Goal: Communication & Community: Ask a question

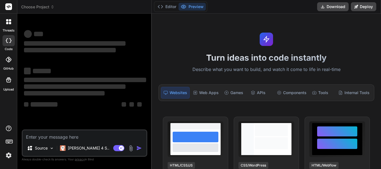
click at [9, 24] on icon at bounding box center [10, 23] width 2 height 2
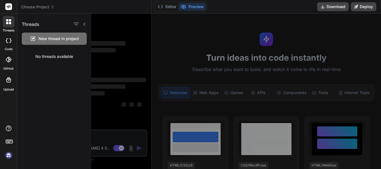
scroll to position [11, 0]
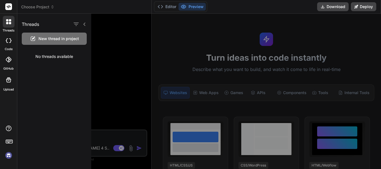
click at [8, 156] on img at bounding box center [8, 155] width 9 height 9
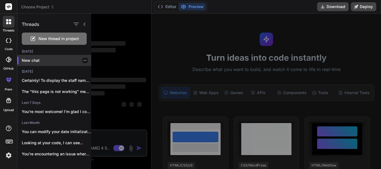
click at [38, 61] on p "New chat" at bounding box center [56, 61] width 69 height 6
type textarea "x"
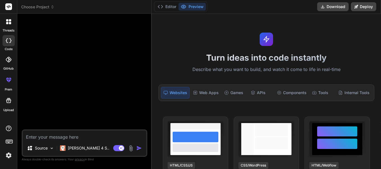
click at [68, 137] on textarea at bounding box center [85, 136] width 124 height 10
type textarea "I"
type textarea "x"
type textarea "I'"
type textarea "x"
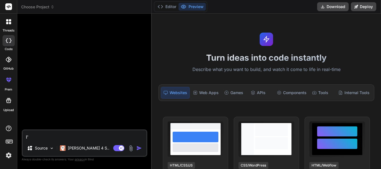
type textarea "I'm"
type textarea "x"
type textarea "I'm"
type textarea "x"
type textarea "I'm t"
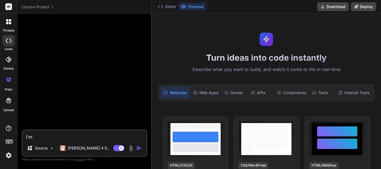
type textarea "x"
type textarea "I'm tr"
type textarea "x"
type textarea "I'm try"
type textarea "x"
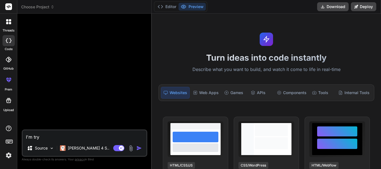
type textarea "I'm tryi"
type textarea "x"
type textarea "I'm tryin"
type textarea "x"
type textarea "I'm trying"
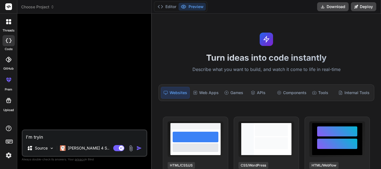
type textarea "x"
type textarea "I'm trying"
type textarea "x"
type textarea "I'm trying t"
type textarea "x"
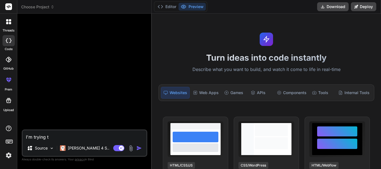
type textarea "I'm trying to"
type textarea "x"
type textarea "I'm trying to"
type textarea "x"
type textarea "I'm trying to d"
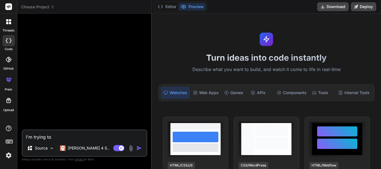
type textarea "x"
type textarea "I'm trying to da"
type textarea "x"
type textarea "I'm trying to d"
type textarea "x"
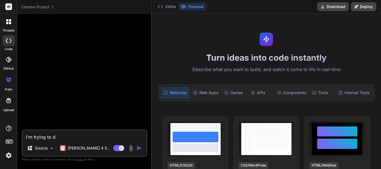
type textarea "I'm trying to"
type textarea "x"
type textarea "I'm trying to g"
type textarea "x"
type textarea "I'm trying to ge"
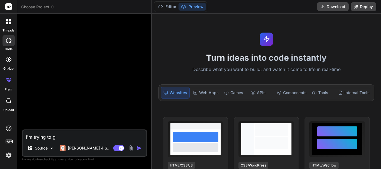
type textarea "x"
type textarea "I'm trying to get"
type textarea "x"
type textarea "I'm trying to get"
type textarea "x"
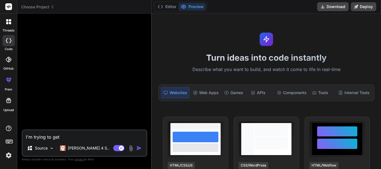
type textarea "I'm trying to get t"
type textarea "x"
type textarea "I'm trying to get th"
type textarea "x"
type textarea "I'm trying to get the"
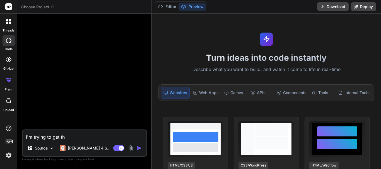
type textarea "x"
type textarea "I'm trying to get the"
type textarea "x"
type textarea "I'm trying to get the r"
type textarea "x"
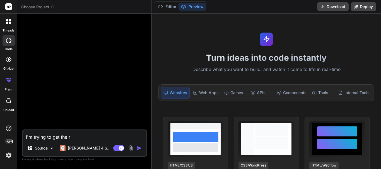
type textarea "I'm trying to get the ro"
type textarea "x"
type textarea "I'm trying to get the row"
type textarea "x"
type textarea "I'm trying to get the row"
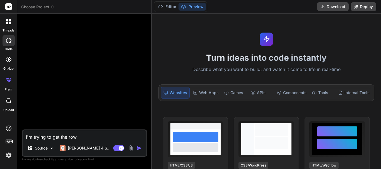
type textarea "x"
type textarea "I'm trying to get the row t"
type textarea "x"
type textarea "I'm trying to get the row th"
type textarea "x"
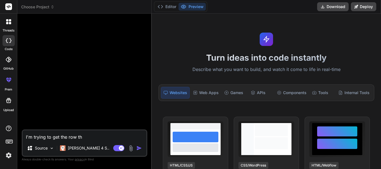
type textarea "I'm trying to get the row tha"
type textarea "x"
type textarea "I'm trying to get the row that"
type textarea "x"
type textarea "I'm trying to d the row that"
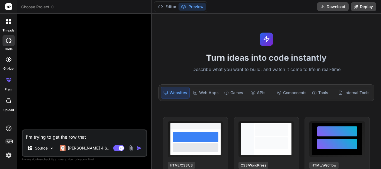
type textarea "x"
type textarea "I'm trying to di the row that"
type textarea "x"
type textarea "I'm trying to dis the row that"
type textarea "x"
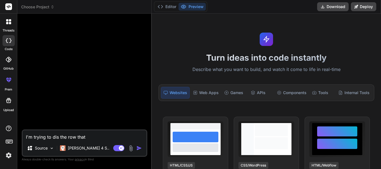
type textarea "I'm trying to disp the row that"
type textarea "x"
type textarea "I'm trying to displ the row that"
type textarea "x"
type textarea "I'm trying to displa the row that"
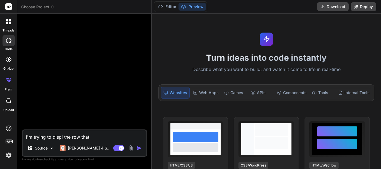
type textarea "x"
type textarea "I'm trying to display the row that"
type textarea "x"
type textarea "I'm trying to display the row that"
type textarea "x"
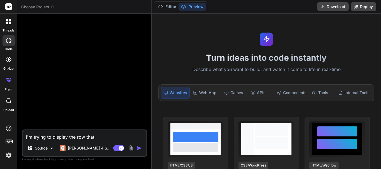
type textarea "I'm trying to display the row that t"
type textarea "x"
type textarea "I'm trying to display the row that th"
type textarea "x"
type textarea "I'm trying to display the row that the"
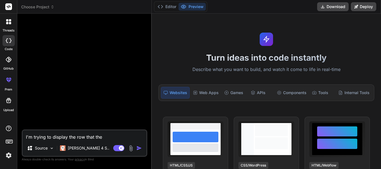
type textarea "x"
type textarea "I'm trying to display the row that the"
type textarea "x"
type textarea "I'm trying to display the row that the b"
type textarea "x"
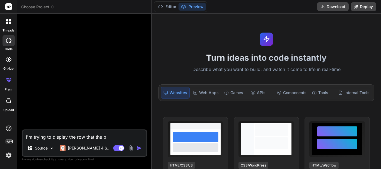
type textarea "I'm trying to display the row that the ba"
type textarea "x"
type textarea "I'm trying to display the row that the bat"
type textarea "x"
type textarea "I'm trying to display the row that the batc"
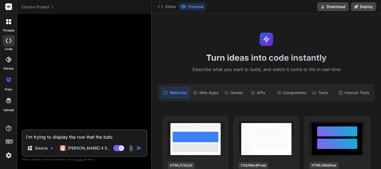
type textarea "x"
type textarea "I'm trying to display the row that the batch"
type textarea "x"
type textarea "I'm trying to display the row that the batch_"
type textarea "x"
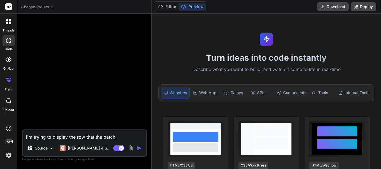
type textarea "I'm trying to display the row that the batch_c"
type textarea "x"
type textarea "I'm trying to display the row that the batch_co"
type textarea "x"
type textarea "I'm trying to display the row that the batch_cod"
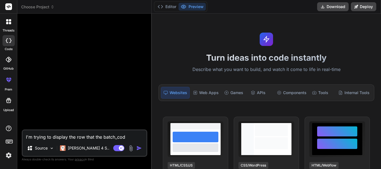
type textarea "x"
type textarea "I'm trying to display the row that the batch_code"
type textarea "x"
type textarea "I'm trying to display the row that the batch_code"
type textarea "x"
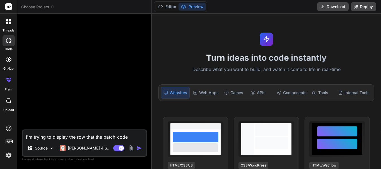
type textarea "I'm trying to display the row that the batch_code w"
type textarea "x"
type textarea "I'm trying to display the row that the batch_code wh"
type textarea "x"
type textarea "I'm trying to display the row that the batch_code whi"
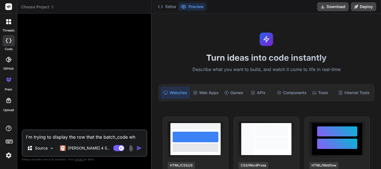
type textarea "x"
type textarea "I'm trying to display the row that the batch_code whic"
type textarea "x"
type textarea "I'm trying to display the row that the batch_code which"
type textarea "x"
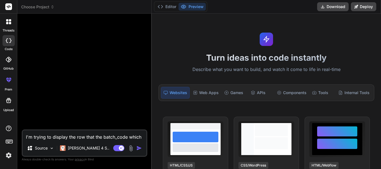
type textarea "I'm trying to display the row that the batch_code which"
type textarea "x"
type textarea "I'm trying to display the row that the batch_code which i"
type textarea "x"
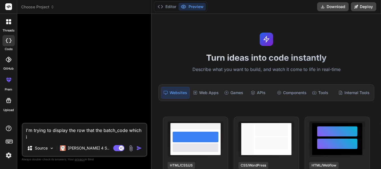
type textarea "I'm trying to display the row that the batch_code which is"
type textarea "x"
type textarea "I'm trying to display the row that the batch_code which is"
type textarea "x"
type textarea "I'm trying to display the row that the batch_code which is p"
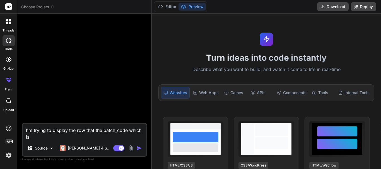
type textarea "x"
type textarea "I'm trying to display the row that the batch_code which is pa"
type textarea "x"
type textarea "I'm trying to display the row that the batch_code which is pas"
type textarea "x"
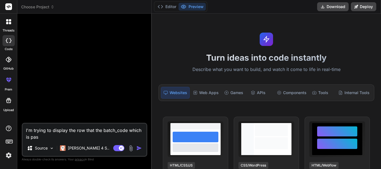
type textarea "I'm trying to display the row that the batch_code which is pass"
type textarea "x"
type textarea "I'm trying to display the row that the batch_code which is passe"
type textarea "x"
type textarea "I'm trying to display the row that the batch_code which is passed"
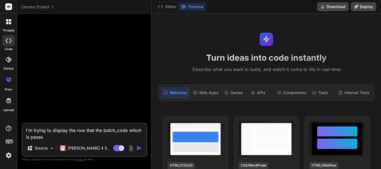
type textarea "x"
type textarea "I'm trying to display the row that the batch_code which is passed"
type textarea "x"
type textarea "I'm trying to display the row that the batch_code which is passed t"
type textarea "x"
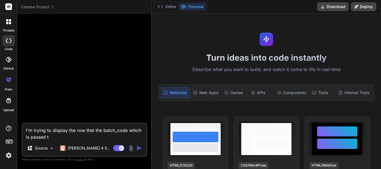
type textarea "I'm trying to display the row that the batch_code which is passed to"
type textarea "x"
type textarea "I'm trying to display the row that the batch_code which is passed to"
type textarea "x"
type textarea "I'm trying to display the row that the batch_code which is passed to t"
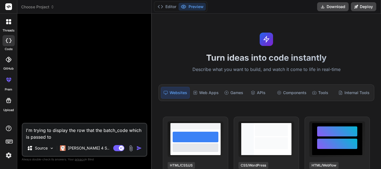
type textarea "x"
type textarea "I'm trying to display the row that the batch_code which is passed to th"
type textarea "x"
type textarea "I'm trying to display the row that the batch_code which is passed to the"
type textarea "x"
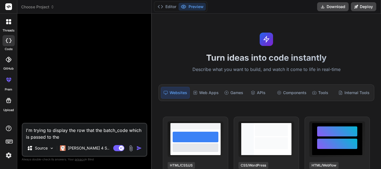
type textarea "I'm trying to display the row that the batch_code which is passed to the"
type textarea "x"
type textarea "I'm trying to display the row that the batch_code which is passed to the u"
type textarea "x"
type textarea "I'm trying to display the row that the batch_code which is passed to the ur"
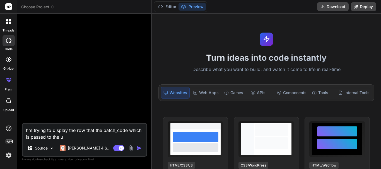
type textarea "x"
type textarea "I'm trying to display the row that the batch_code which is passed to the url"
type textarea "x"
type textarea "I'm trying to display the row that the batch_code which is passed to the url"
type textarea "x"
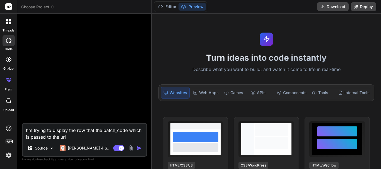
type textarea "I'm trying to display the row that the batch_code which is passed to the url i"
type textarea "x"
type textarea "I'm trying to display the row that the batch_code which is passed to the url is"
type textarea "x"
type textarea "I'm trying to display the row that the batch_code which is passed to the url is"
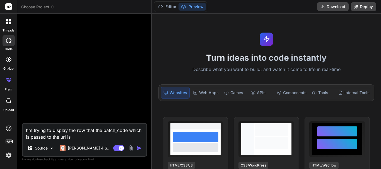
type textarea "x"
type textarea "I'm trying to display the row that the batch_code which is passed to the url is…"
type textarea "x"
type textarea "I'm trying to display the row that the batch_code which is passed to the url is…"
type textarea "x"
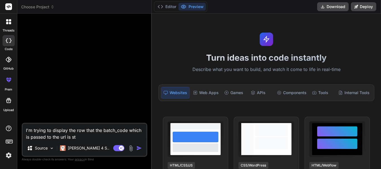
type textarea "I'm trying to display the row that the batch_code which is passed to the url is…"
type textarea "x"
type textarea "I'm trying to display the row that the batch_code which is passed to the url is…"
type textarea "x"
type textarea "I'm trying to display the row that the batch_code which is passed to the url is…"
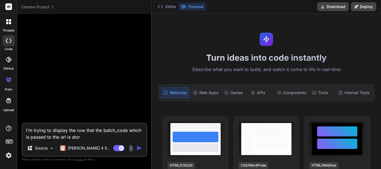
type textarea "x"
type textarea "I'm trying to display the row that the batch_code which is passed to the url is…"
type textarea "x"
type textarea "I'm trying to display the row that the batch_code which is passed to the url is…"
type textarea "x"
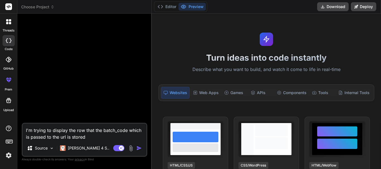
type textarea "I'm trying to display the row that the batch_code which is passed to the url is…"
type textarea "x"
type textarea "I'm trying to display the row that the batch_code which is passed to the url is…"
type textarea "x"
type textarea "I'm trying to display the row that the batch_code which is passed to the url is…"
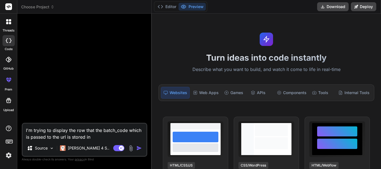
type textarea "x"
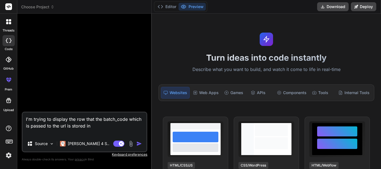
paste textarea "function add_debt($staff_id=""){ $this->custom_lib->page_protect(); $this->load…"
type textarea "I'm trying to display the row that the batch_code which is passed to the url is…"
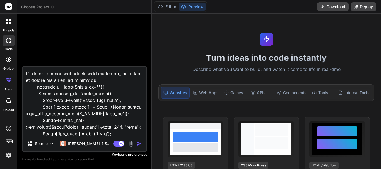
scroll to position [837, 0]
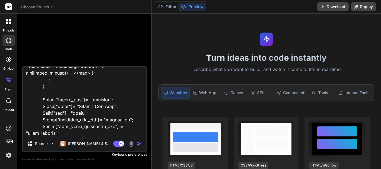
type textarea "x"
type textarea "I'm trying to display the row that the batch_code which is passed to the url is…"
type textarea "x"
paste textarea "bills/add_debt/B0U4R"
type textarea "I'm trying to display the row that the batch_code which is passed to the url is…"
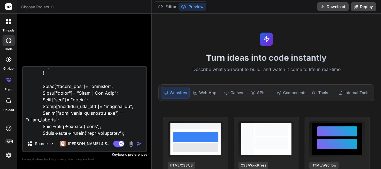
scroll to position [851, 0]
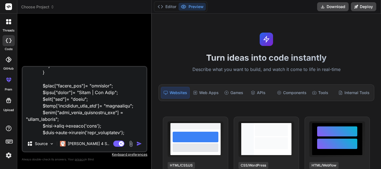
drag, startPoint x: 58, startPoint y: 133, endPoint x: 72, endPoint y: 133, distance: 14.2
click at [72, 133] on textarea at bounding box center [85, 101] width 124 height 69
click at [49, 130] on textarea at bounding box center [85, 101] width 124 height 69
click at [47, 127] on textarea at bounding box center [85, 101] width 124 height 69
paste textarea "B0U4R"
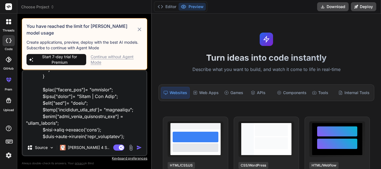
click at [139, 145] on img "button" at bounding box center [139, 148] width 6 height 6
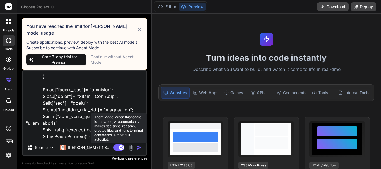
click at [123, 145] on rect at bounding box center [121, 147] width 5 height 5
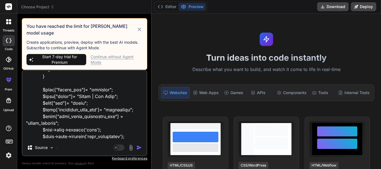
click at [139, 145] on img "button" at bounding box center [139, 148] width 6 height 6
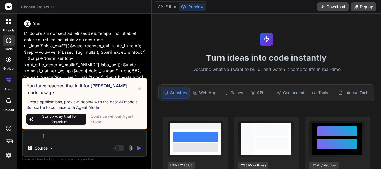
scroll to position [0, 0]
click at [139, 93] on icon at bounding box center [139, 89] width 6 height 7
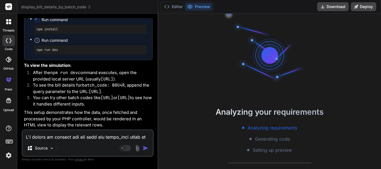
scroll to position [955, 0]
drag, startPoint x: 62, startPoint y: 90, endPoint x: 34, endPoint y: 68, distance: 35.2
drag, startPoint x: 57, startPoint y: 91, endPoint x: 47, endPoint y: 69, distance: 24.7
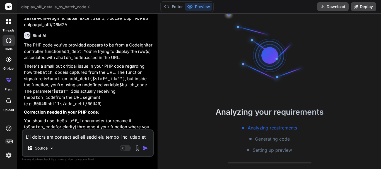
scroll to position [453, 0]
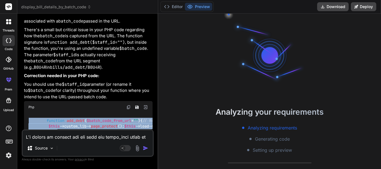
copy code "function add_debt ( $batch_code_from_url = "" ) { // Renamed parameter for clar…"
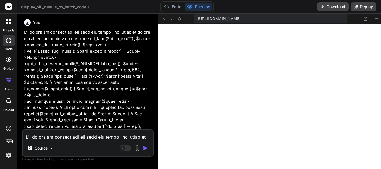
scroll to position [0, 0]
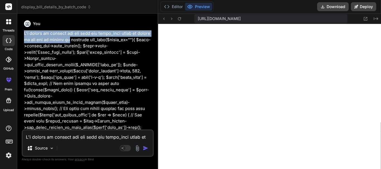
drag, startPoint x: 24, startPoint y: 33, endPoint x: 64, endPoint y: 39, distance: 40.3
copy p "I'm trying to display the row that the batch_code which is passed to the url is…"
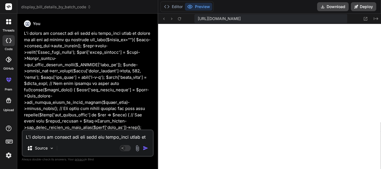
click at [10, 24] on icon at bounding box center [10, 23] width 2 height 2
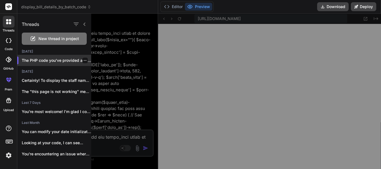
click at [83, 61] on icon "button" at bounding box center [84, 60] width 3 height 3
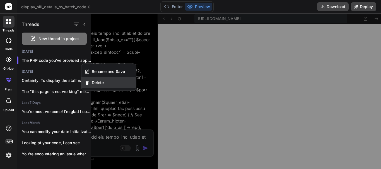
click at [102, 87] on div "Delete" at bounding box center [108, 82] width 55 height 11
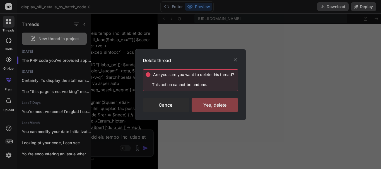
click at [203, 110] on div "Yes, delete" at bounding box center [215, 105] width 47 height 15
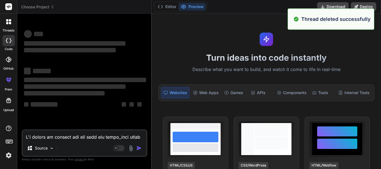
scroll to position [276, 0]
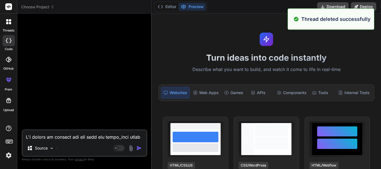
click at [11, 23] on icon at bounding box center [10, 23] width 2 height 2
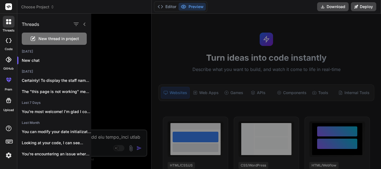
click at [47, 40] on span "New thread in project" at bounding box center [58, 39] width 40 height 6
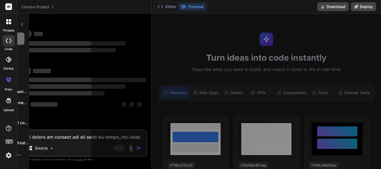
scroll to position [297, 0]
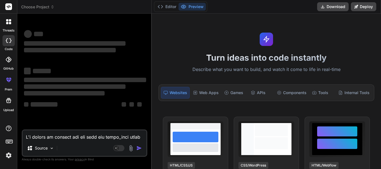
click at [70, 138] on textarea at bounding box center [85, 136] width 124 height 10
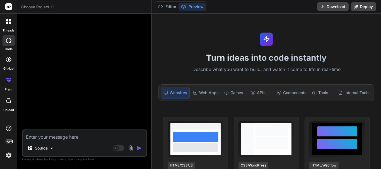
paste textarea "I'm trying to display the row that the batch_code which is passed to the url is…"
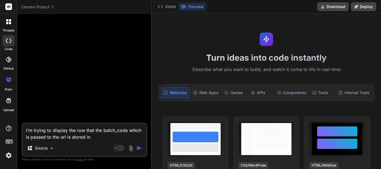
paste textarea "function add_debt(){ $this->custom_lib->page_protect(); $this->load->model('Bil…"
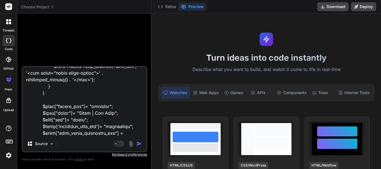
scroll to position [838, 0]
click at [139, 144] on img "button" at bounding box center [139, 144] width 6 height 6
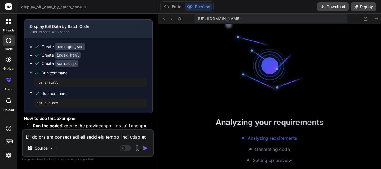
scroll to position [535, 0]
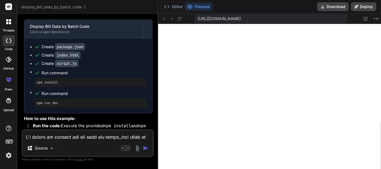
click at [3, 24] on div at bounding box center [9, 22] width 12 height 12
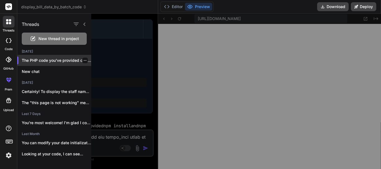
scroll to position [572, 0]
click at [83, 60] on icon "button" at bounding box center [84, 60] width 3 height 3
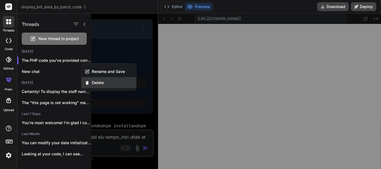
click at [99, 84] on span "Delete" at bounding box center [98, 83] width 12 height 6
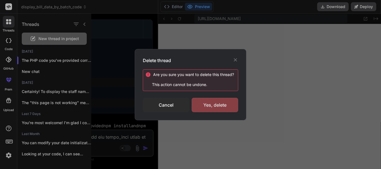
click at [203, 105] on div "Yes, delete" at bounding box center [215, 105] width 47 height 15
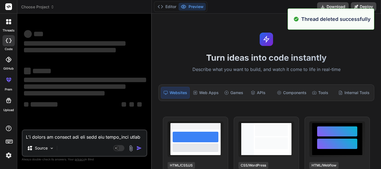
scroll to position [599, 0]
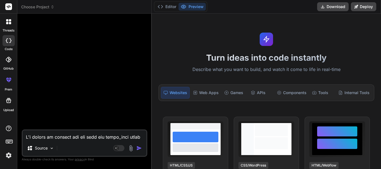
click at [4, 23] on div at bounding box center [9, 22] width 12 height 12
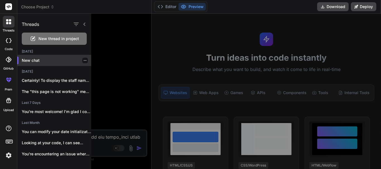
click at [84, 61] on icon "button" at bounding box center [84, 60] width 3 height 3
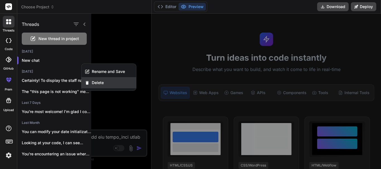
click at [98, 85] on span "Delete" at bounding box center [98, 83] width 12 height 6
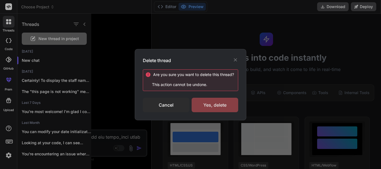
click at [209, 108] on div "Yes, delete" at bounding box center [215, 105] width 47 height 15
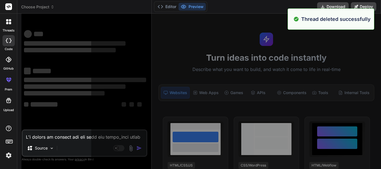
scroll to position [620, 0]
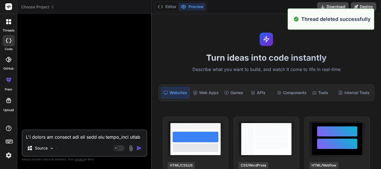
click at [9, 28] on label "threads" at bounding box center [9, 30] width 12 height 5
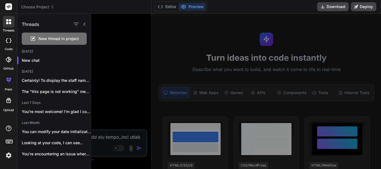
click at [53, 40] on span "New thread in project" at bounding box center [58, 39] width 40 height 6
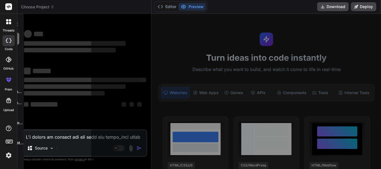
scroll to position [641, 0]
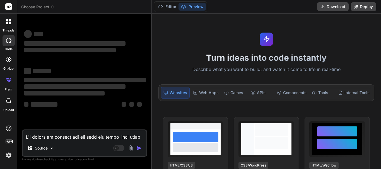
click at [61, 137] on textarea at bounding box center [85, 136] width 124 height 10
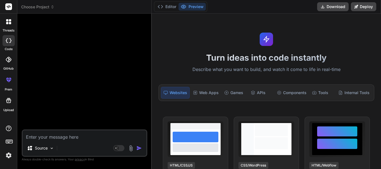
paste textarea "I'm trying to display the row that the batch_code which is passed to the url is…"
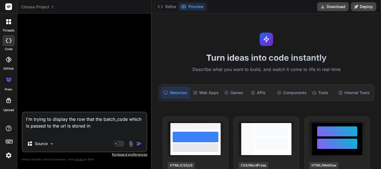
paste textarea "function add_debt(){ $this->custom_lib->page_protect(); $this->load->model('Bil…"
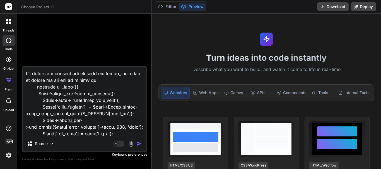
scroll to position [837, 0]
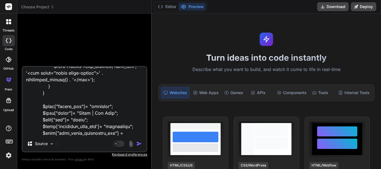
click at [138, 146] on img "button" at bounding box center [139, 144] width 6 height 6
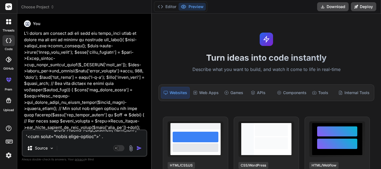
scroll to position [0, 0]
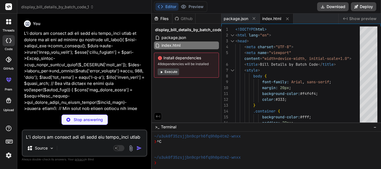
click at [90, 120] on p "Stop answering" at bounding box center [88, 120] width 29 height 6
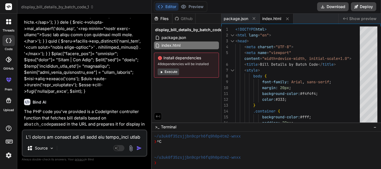
scroll to position [451, 0]
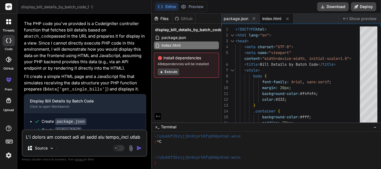
click at [9, 23] on icon at bounding box center [8, 21] width 5 height 5
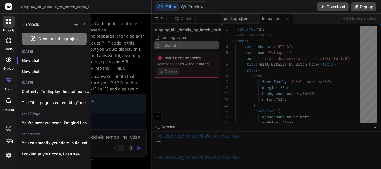
click at [61, 42] on div "New thread in project" at bounding box center [54, 39] width 65 height 12
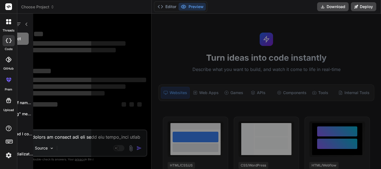
scroll to position [662, 0]
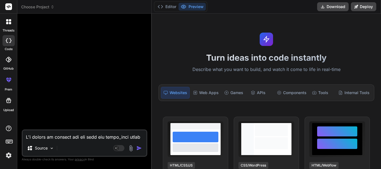
click at [84, 135] on textarea at bounding box center [85, 136] width 124 height 10
paste textarea "function add_debt(){ $this->custom_lib->page_protect(); $this->load->model('Bil…"
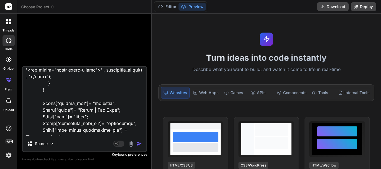
scroll to position [838, 0]
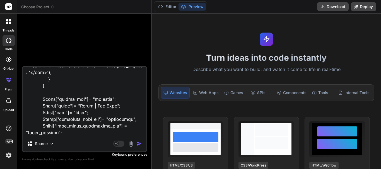
paste textarea "I'm trying to display the row that the batch_code which is passed to the url is…"
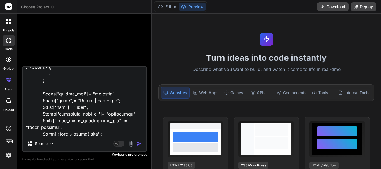
scroll to position [844, 0]
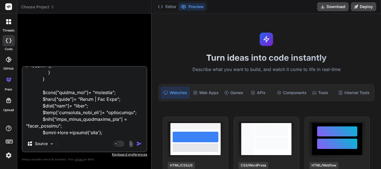
drag, startPoint x: 108, startPoint y: 134, endPoint x: 103, endPoint y: 134, distance: 5.3
click at [103, 134] on textarea at bounding box center [85, 101] width 124 height 69
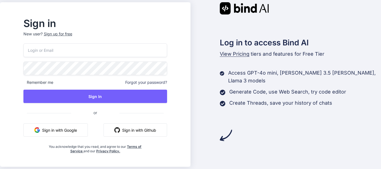
click at [77, 128] on button "Sign in with Google" at bounding box center [55, 130] width 64 height 13
